Goal: Task Accomplishment & Management: Manage account settings

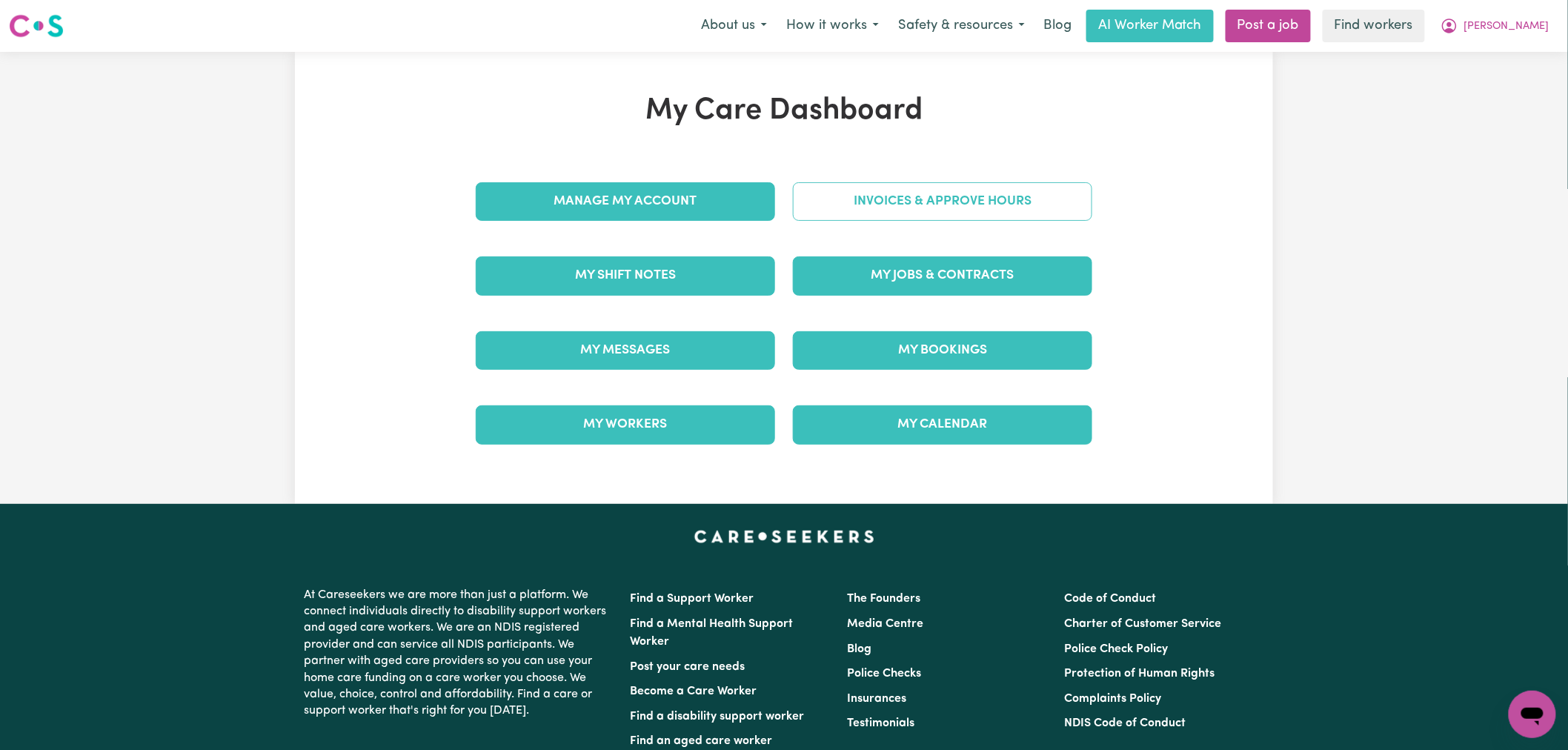
click at [939, 195] on link "Invoices & Approve Hours" at bounding box center [943, 201] width 299 height 38
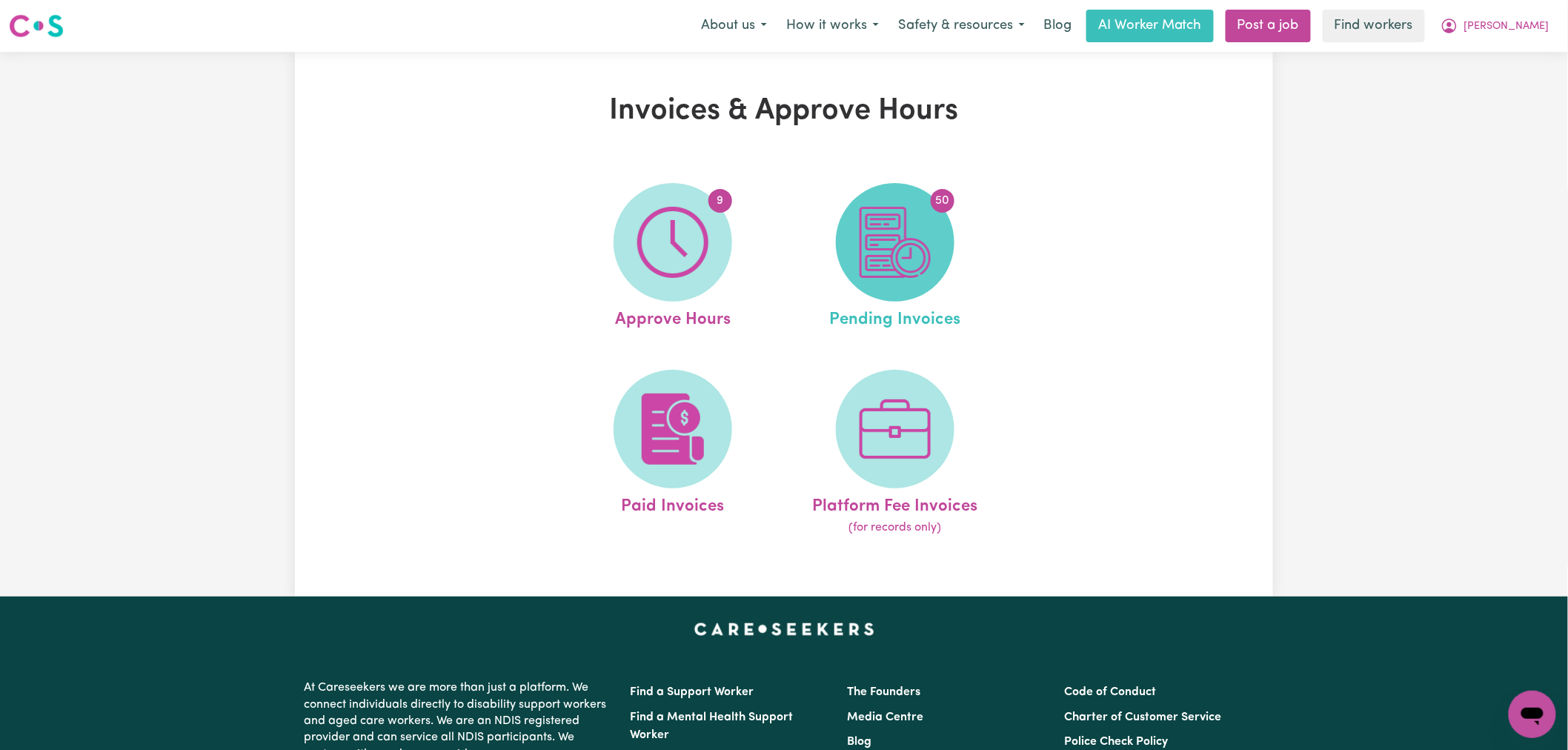
click at [905, 271] on img at bounding box center [895, 242] width 71 height 71
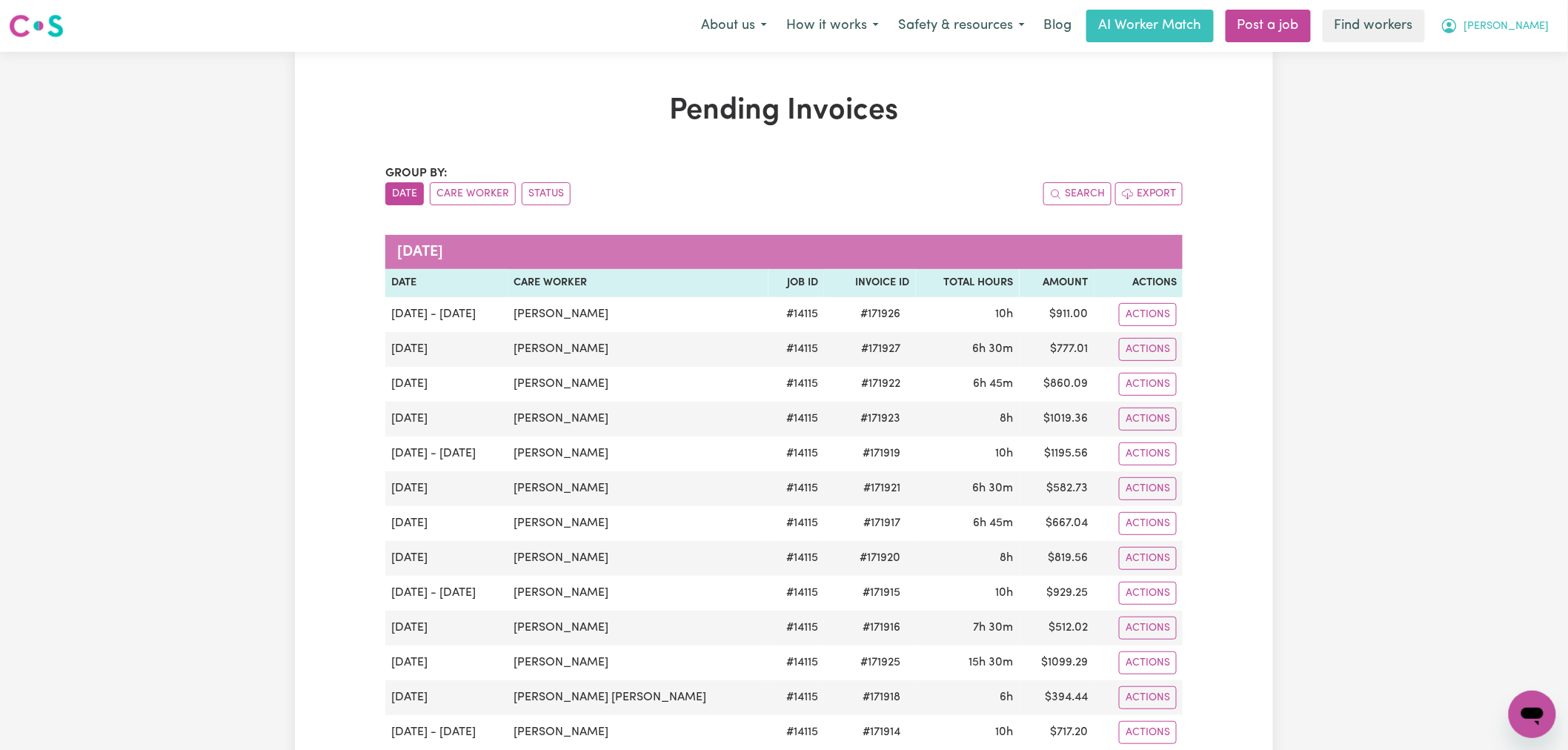
click at [1538, 20] on span "[PERSON_NAME]" at bounding box center [1507, 27] width 85 height 16
click at [1539, 60] on link "My Dashboard" at bounding box center [1500, 58] width 117 height 28
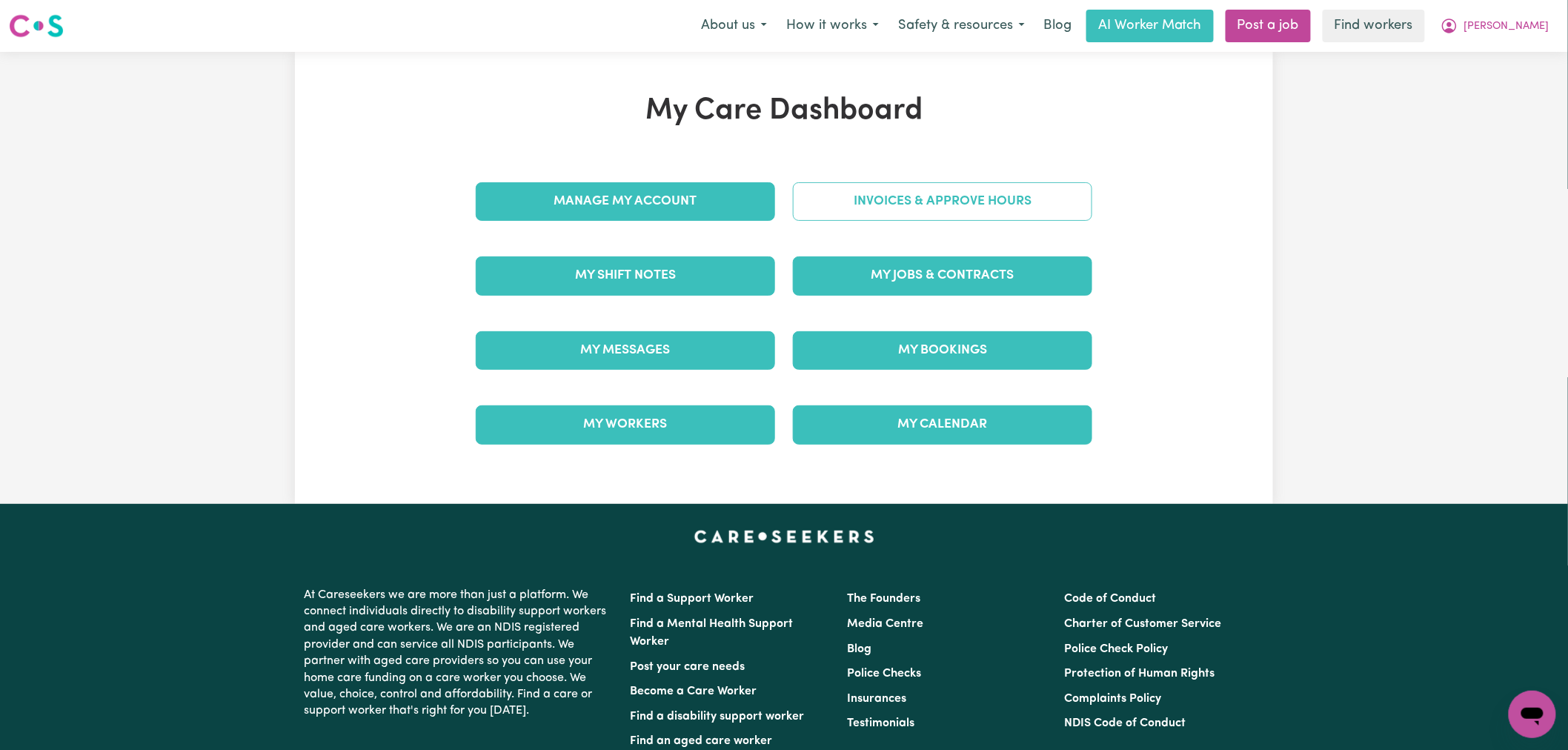
click at [843, 204] on link "Invoices & Approve Hours" at bounding box center [943, 201] width 299 height 38
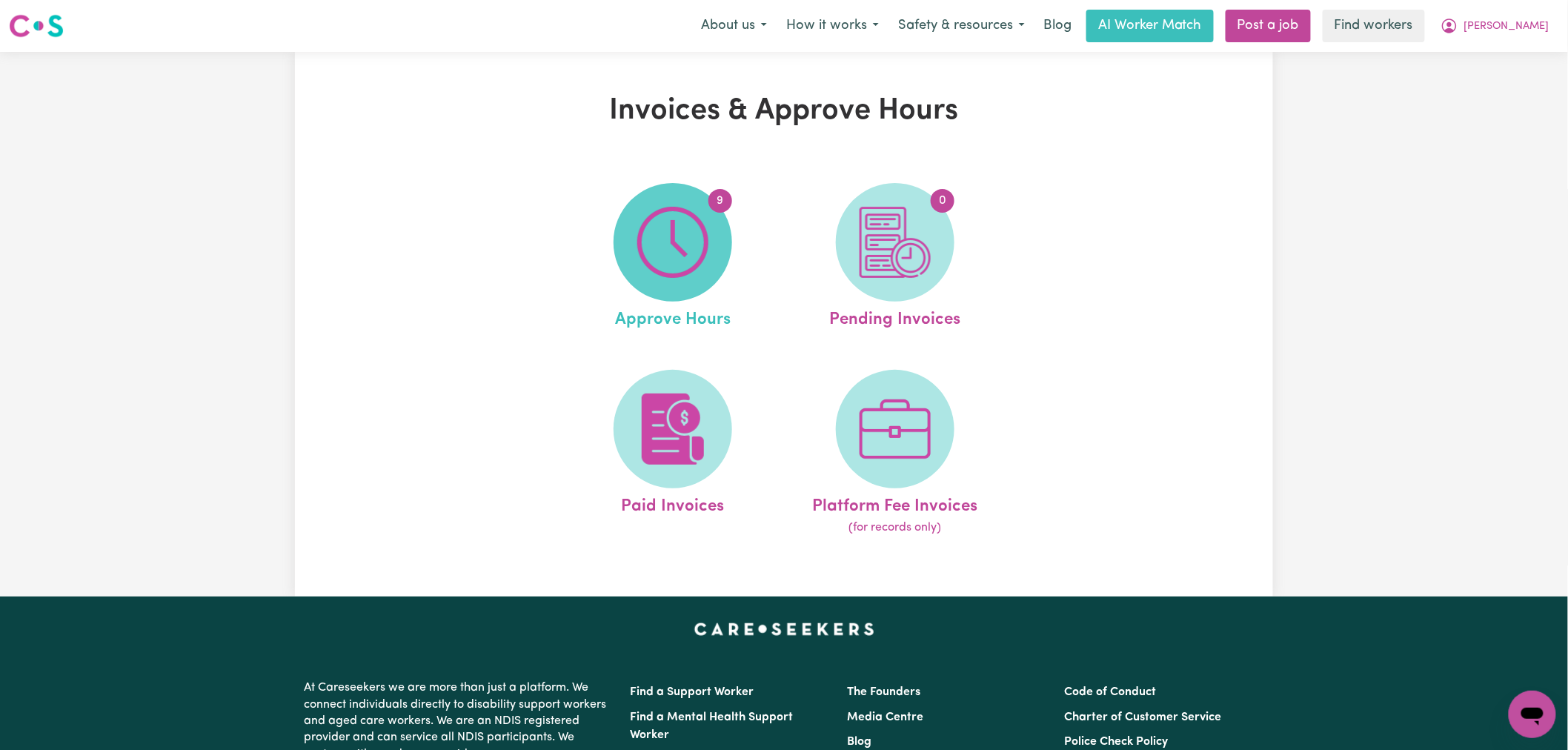
click at [665, 239] on img at bounding box center [672, 242] width 71 height 71
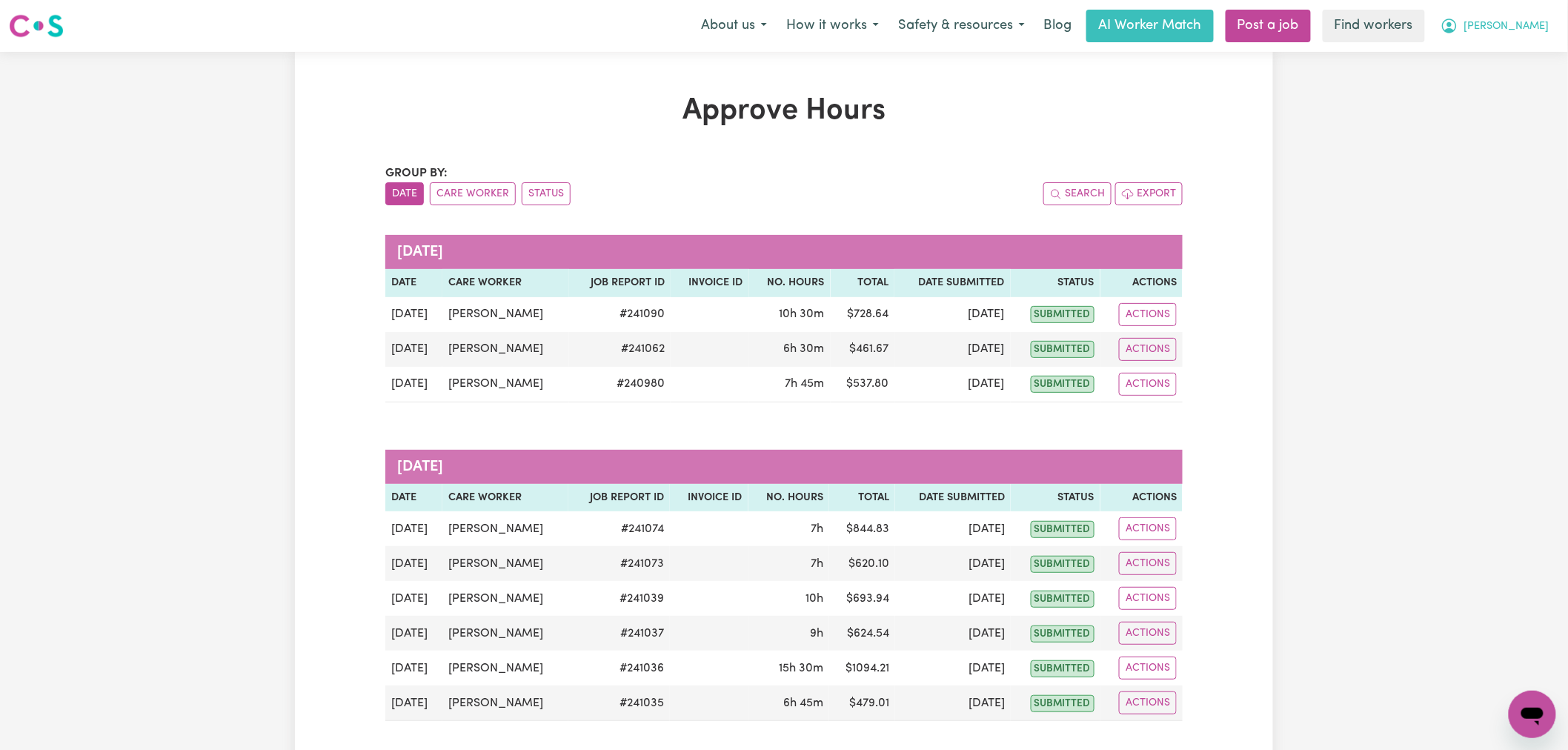
click at [1550, 23] on button "[PERSON_NAME]" at bounding box center [1495, 26] width 128 height 31
click at [1520, 87] on link "Logout" at bounding box center [1500, 85] width 117 height 28
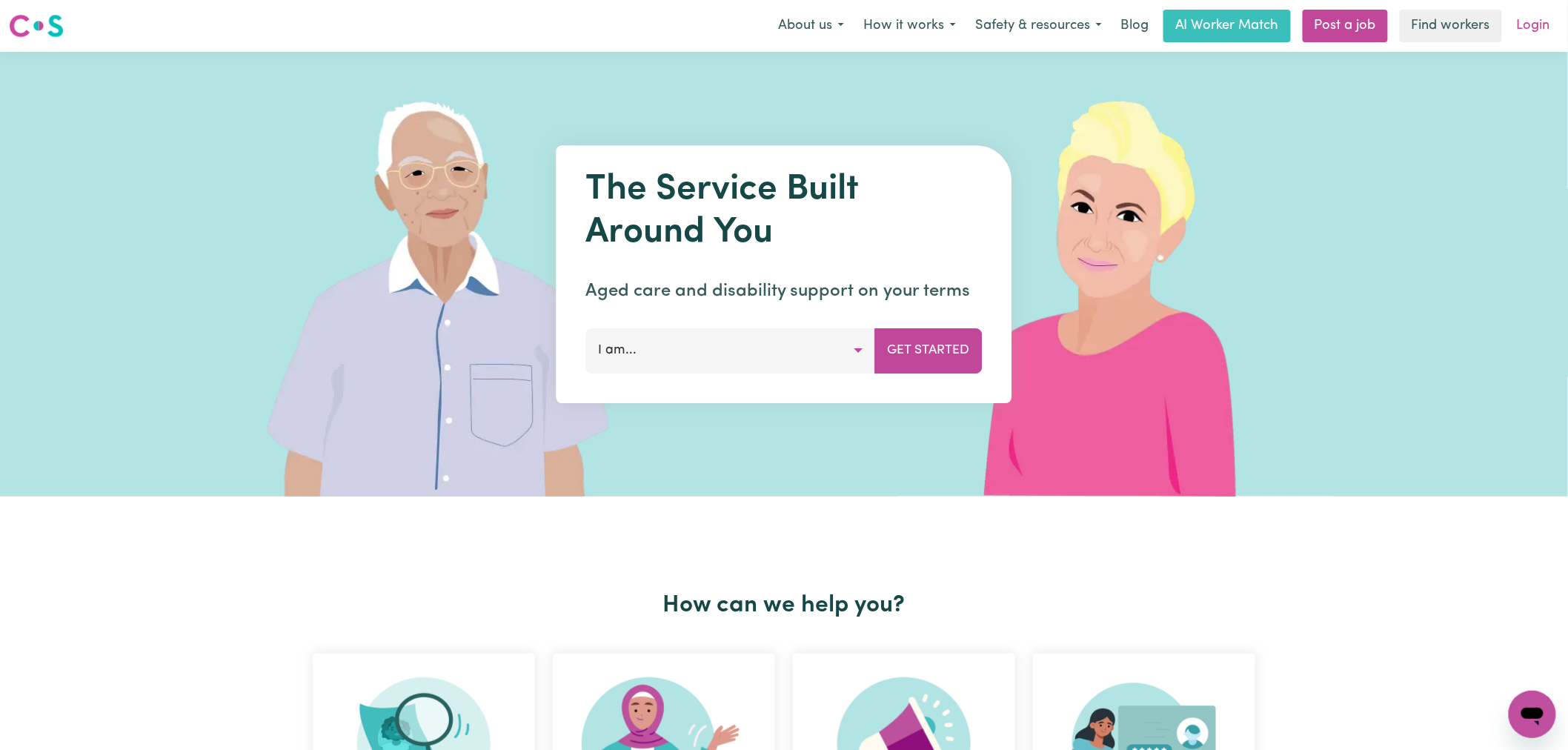
click at [1530, 23] on link "Login" at bounding box center [1534, 26] width 51 height 33
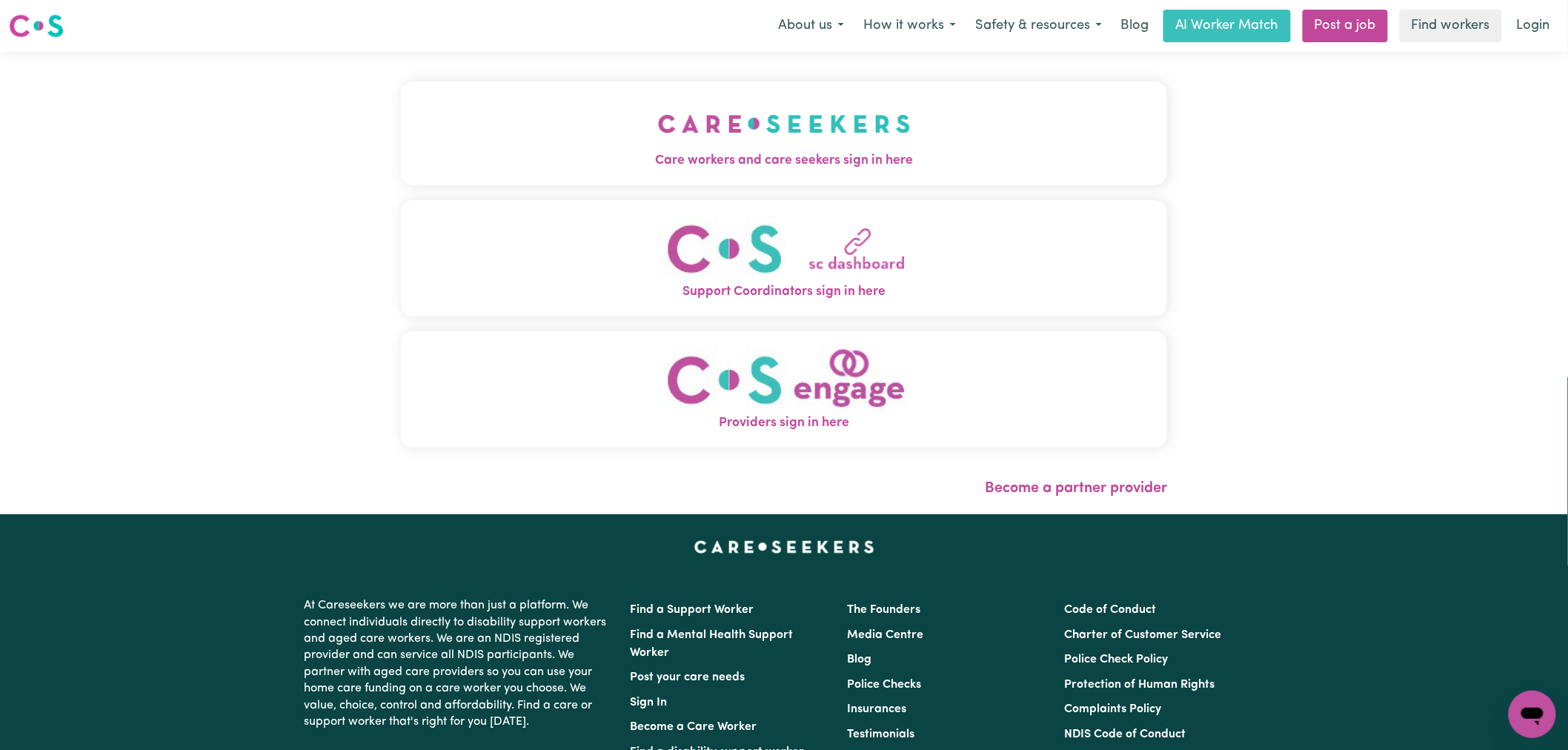
click at [543, 144] on button "Care workers and care seekers sign in here" at bounding box center [783, 133] width 766 height 104
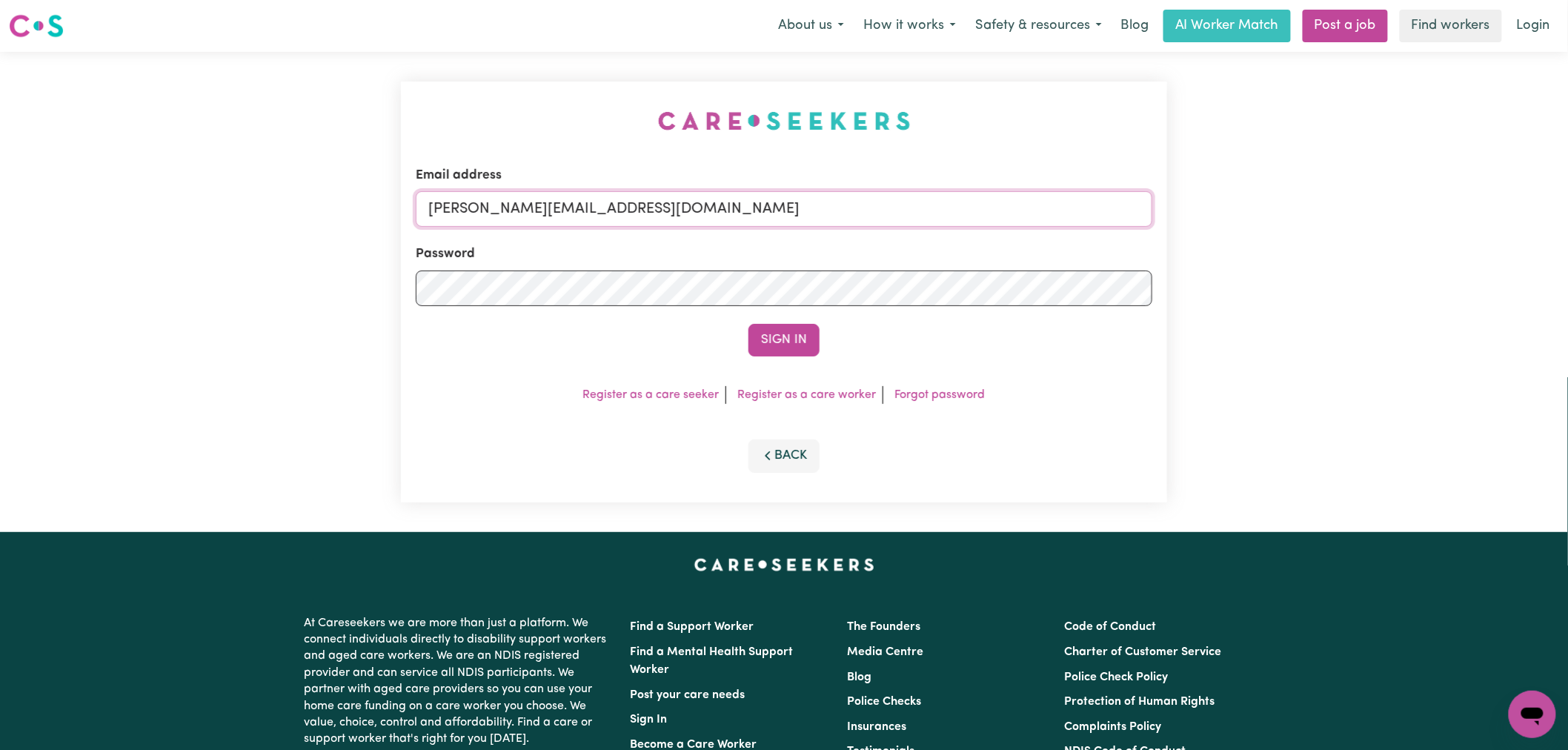
click at [714, 213] on input "[PERSON_NAME][EMAIL_ADDRESS][DOMAIN_NAME]" at bounding box center [783, 209] width 736 height 36
drag, startPoint x: 793, startPoint y: 204, endPoint x: 504, endPoint y: 202, distance: 289.0
click at [504, 202] on input "[EMAIL_ADDRESS][DOMAIN_NAME]" at bounding box center [783, 209] width 736 height 36
type input "[EMAIL_ADDRESS][DOMAIN_NAME]"
click at [782, 329] on button "Sign In" at bounding box center [784, 340] width 71 height 33
